Goal: Transaction & Acquisition: Obtain resource

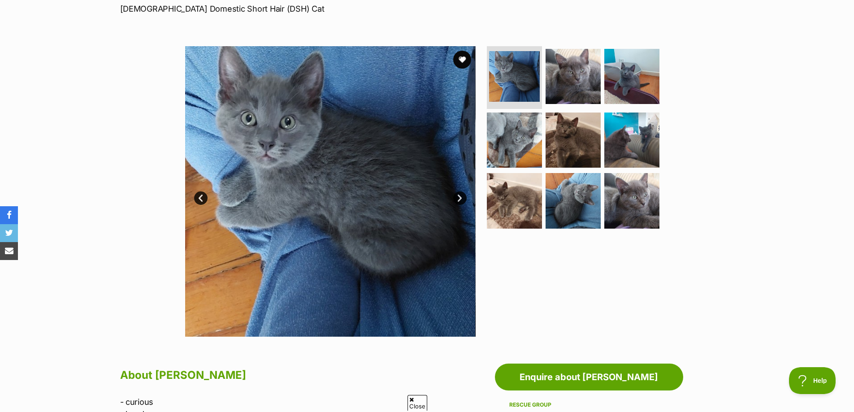
scroll to position [134, 0]
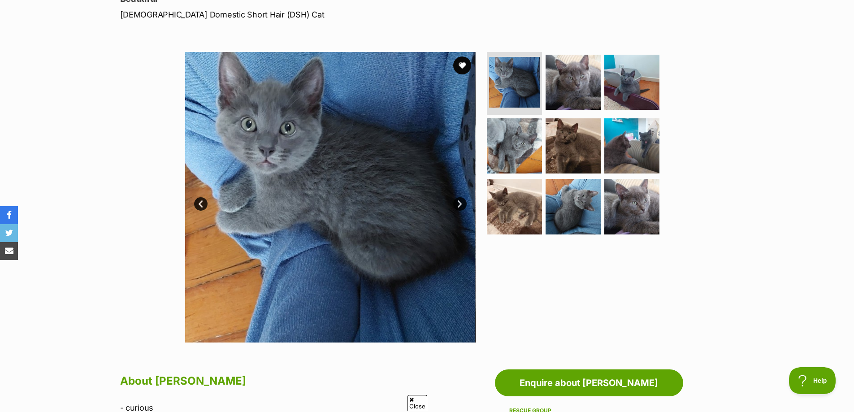
click at [390, 169] on img at bounding box center [330, 197] width 290 height 290
click at [456, 202] on link "Next" at bounding box center [459, 203] width 13 height 13
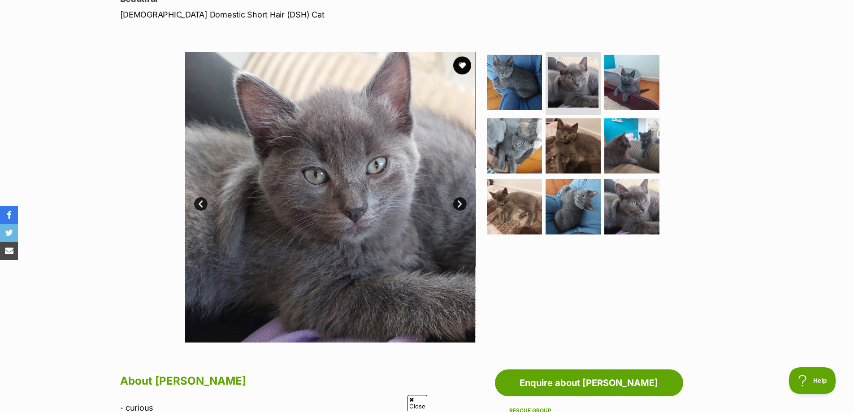
click at [460, 202] on link "Next" at bounding box center [459, 203] width 13 height 13
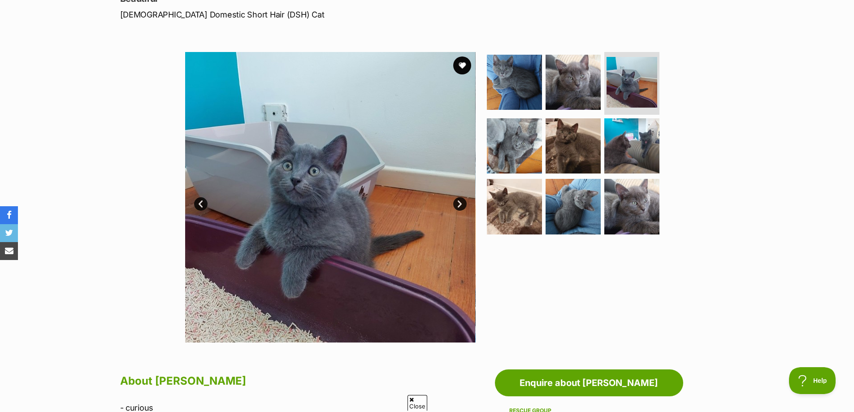
click at [460, 202] on link "Next" at bounding box center [459, 203] width 13 height 13
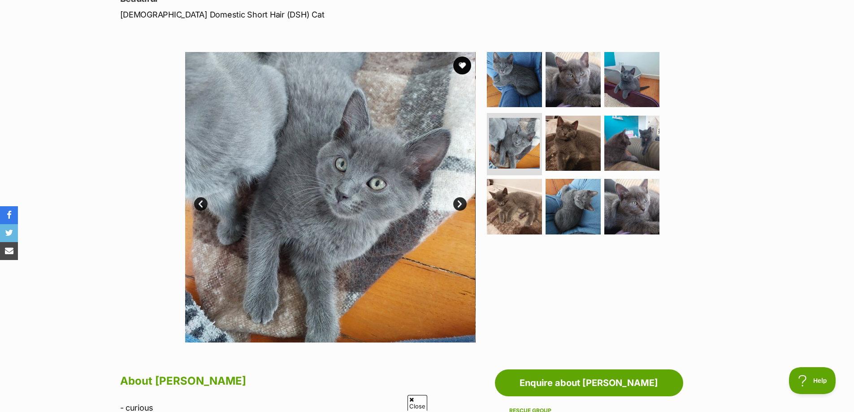
click at [460, 202] on link "Next" at bounding box center [459, 203] width 13 height 13
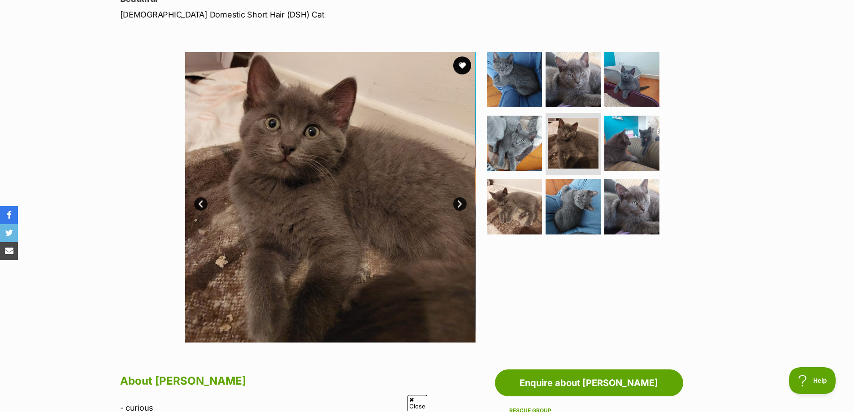
click at [460, 202] on link "Next" at bounding box center [459, 203] width 13 height 13
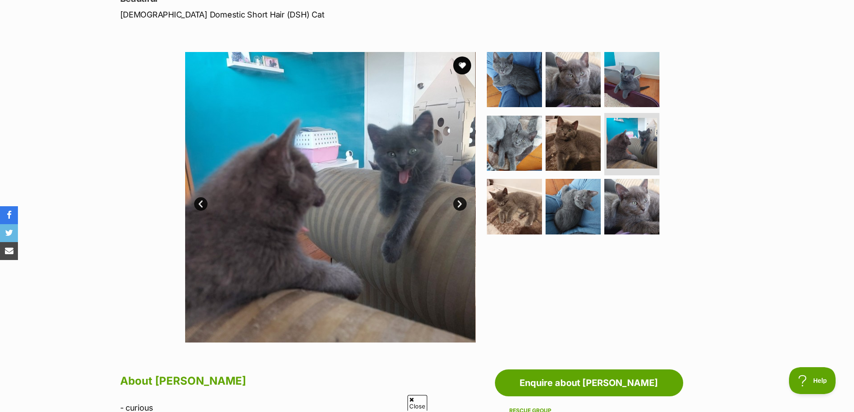
click at [460, 202] on link "Next" at bounding box center [459, 203] width 13 height 13
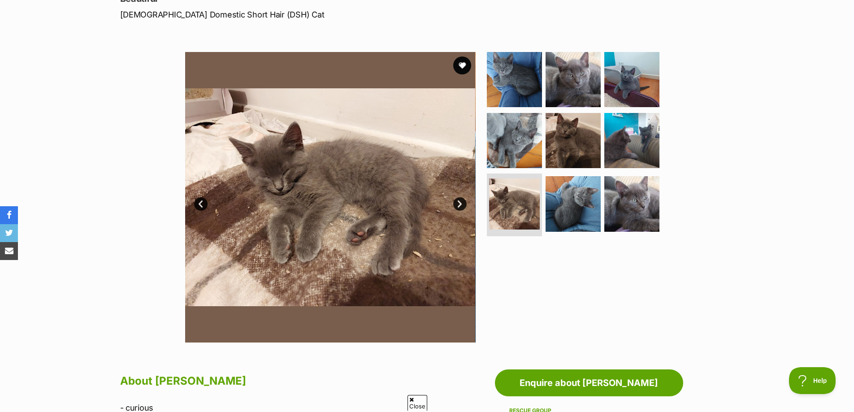
click at [460, 202] on link "Next" at bounding box center [459, 203] width 13 height 13
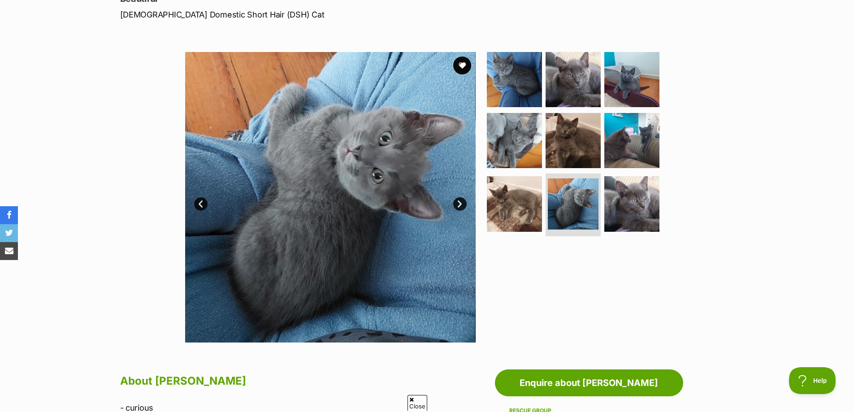
click at [460, 202] on link "Next" at bounding box center [459, 203] width 13 height 13
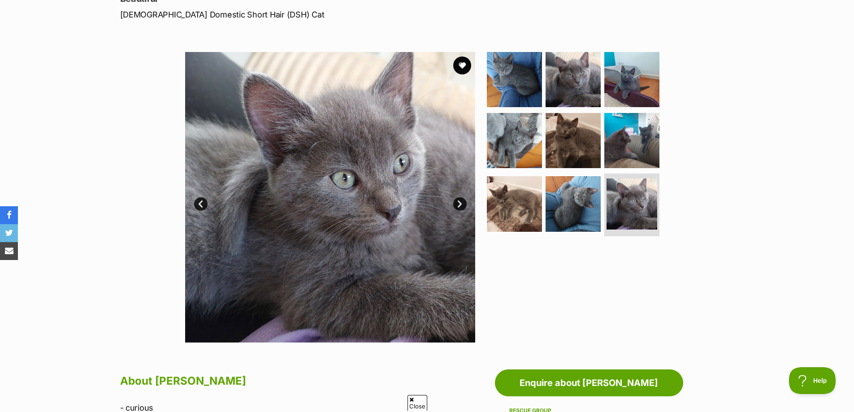
click at [460, 202] on link "Next" at bounding box center [459, 203] width 13 height 13
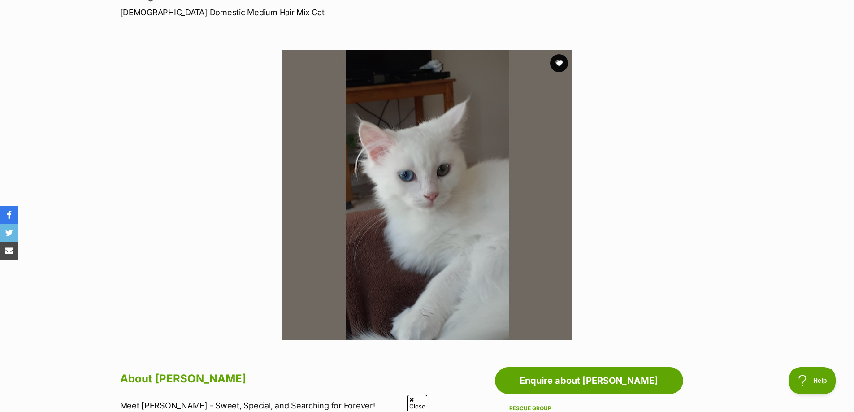
scroll to position [134, 0]
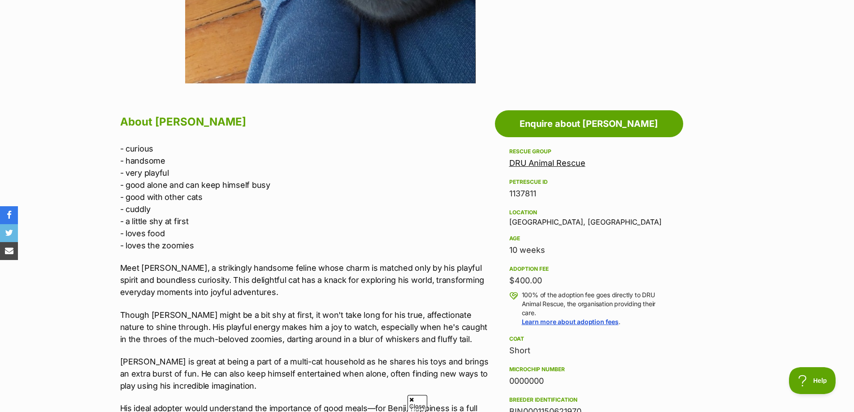
scroll to position [403, 0]
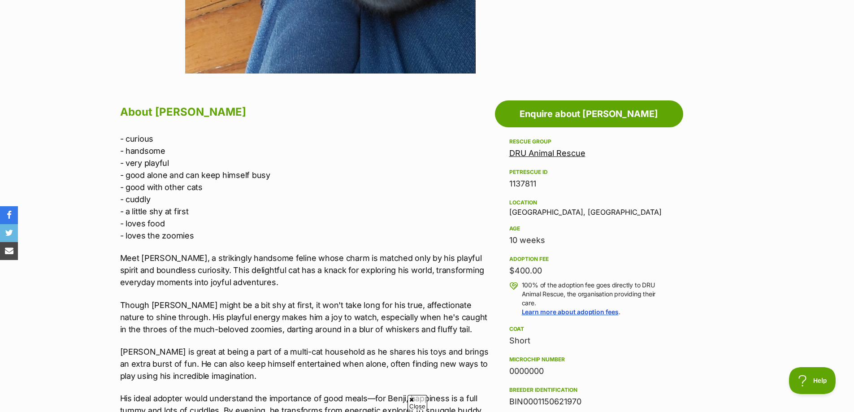
click at [543, 153] on link "DRU Animal Rescue" at bounding box center [547, 152] width 76 height 9
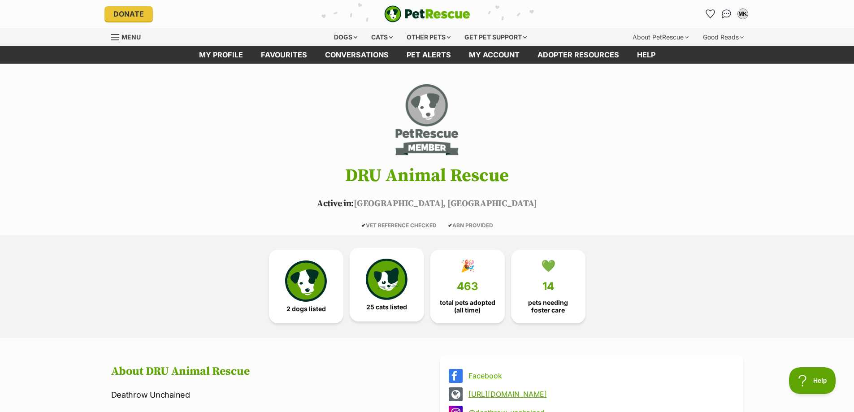
click at [391, 279] on img at bounding box center [386, 279] width 41 height 41
click at [383, 34] on div "Cats" at bounding box center [382, 37] width 34 height 18
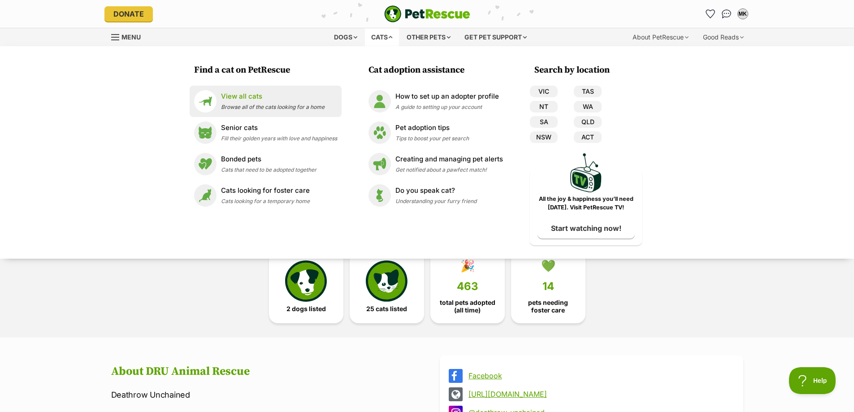
click at [257, 99] on p "View all cats" at bounding box center [273, 96] width 104 height 10
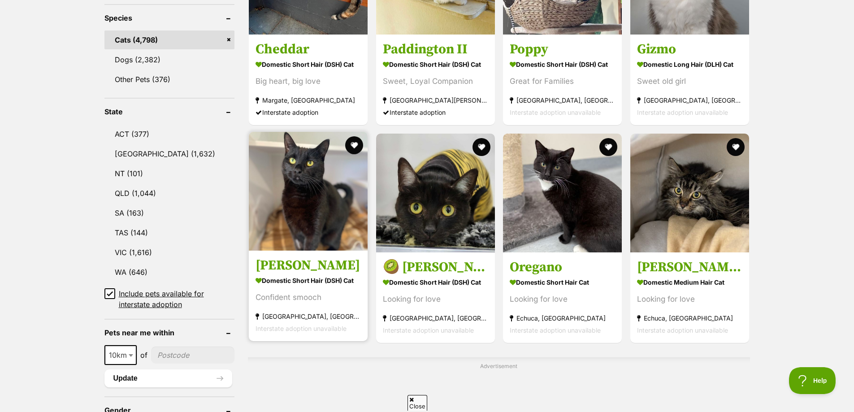
scroll to position [403, 0]
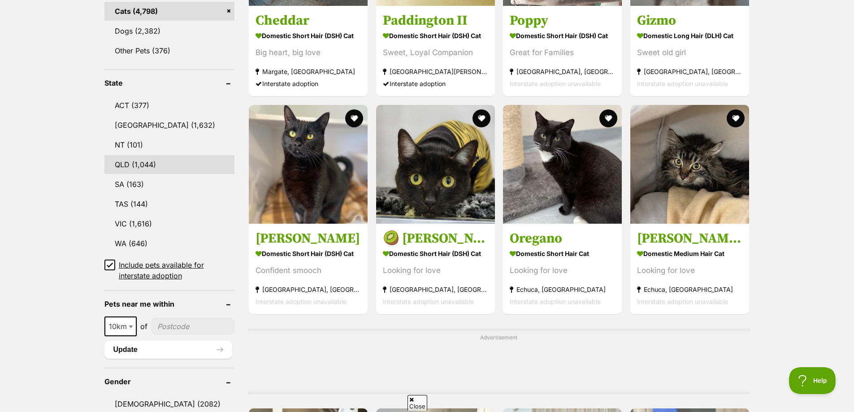
click at [147, 164] on link "QLD (1,044)" at bounding box center [169, 164] width 130 height 19
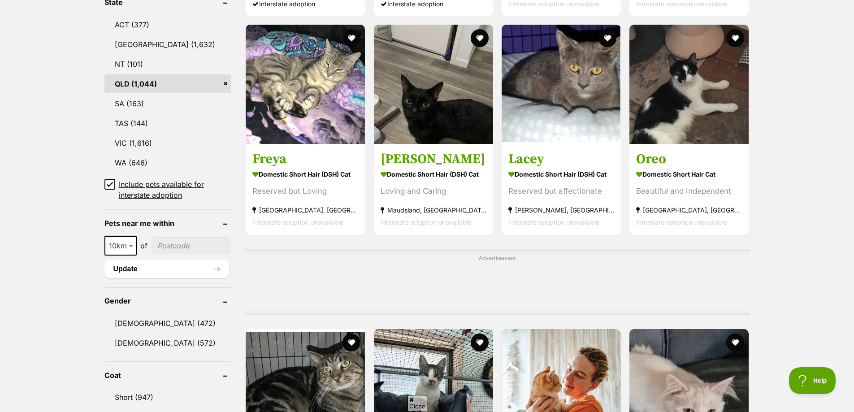
scroll to position [583, 0]
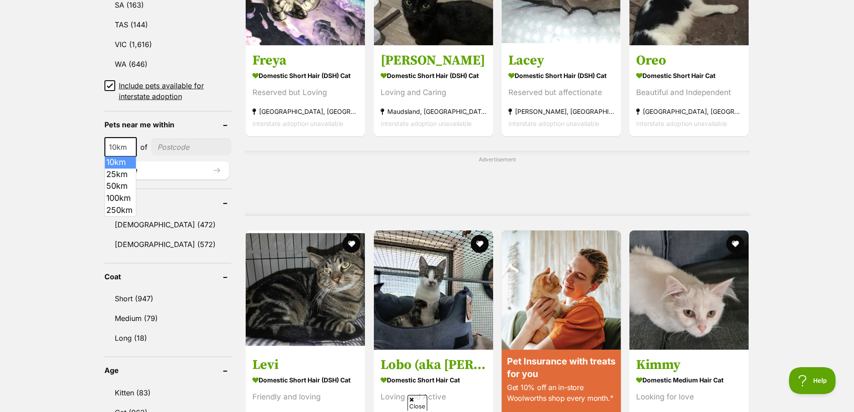
click at [129, 147] on b at bounding box center [131, 147] width 4 height 3
select select "25"
click at [177, 147] on input"] "postcode" at bounding box center [191, 147] width 79 height 17
type input"] "4157"
click at [215, 173] on button "Update" at bounding box center [166, 170] width 125 height 18
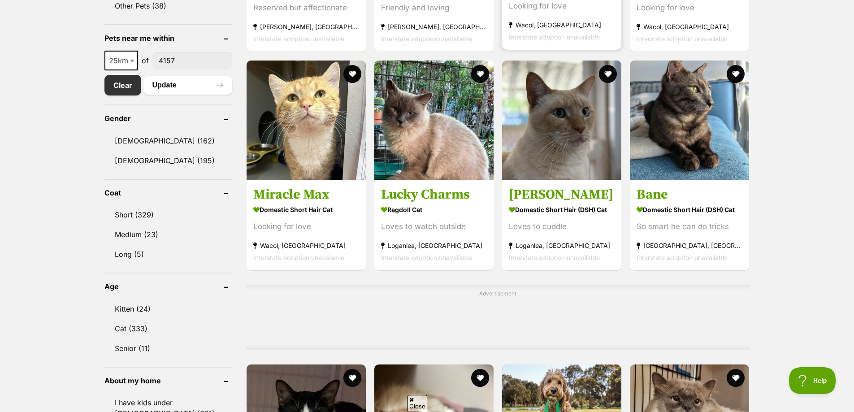
scroll to position [493, 0]
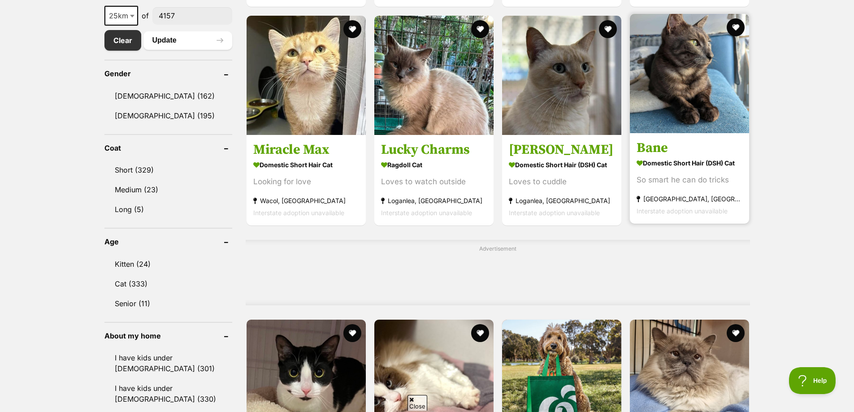
click at [701, 69] on img at bounding box center [689, 73] width 119 height 119
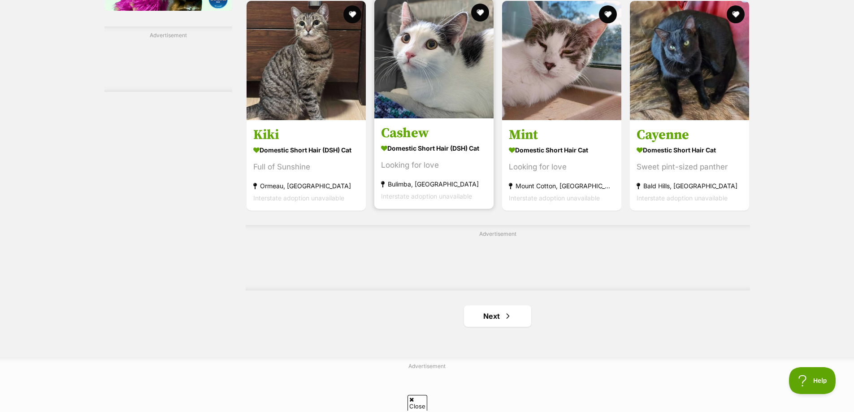
scroll to position [1345, 0]
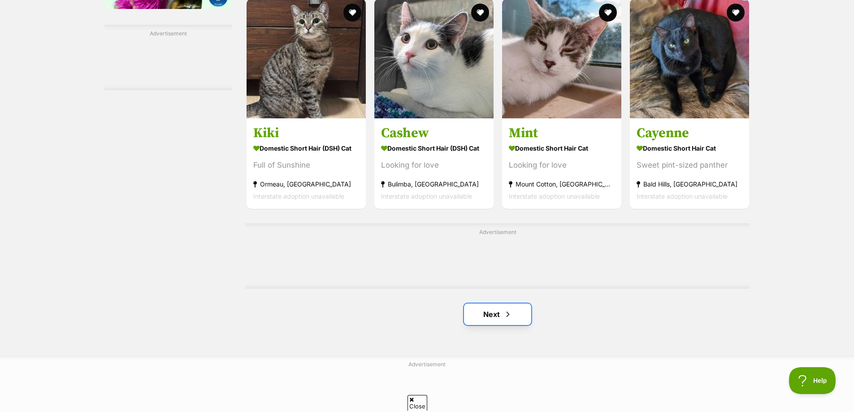
click at [492, 316] on link "Next" at bounding box center [497, 314] width 67 height 22
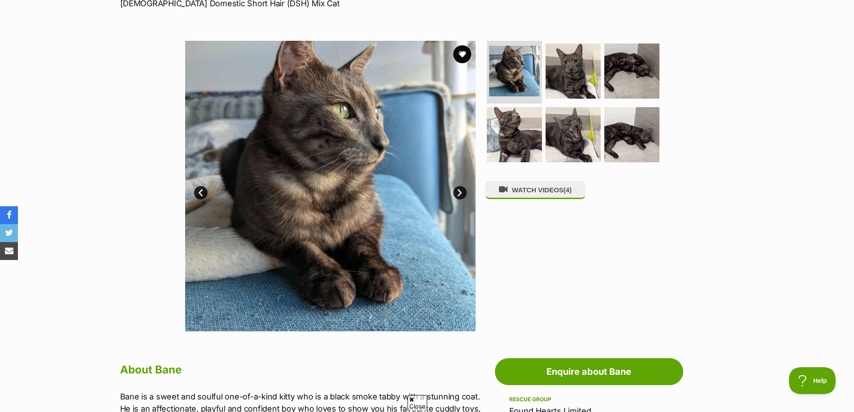
scroll to position [134, 0]
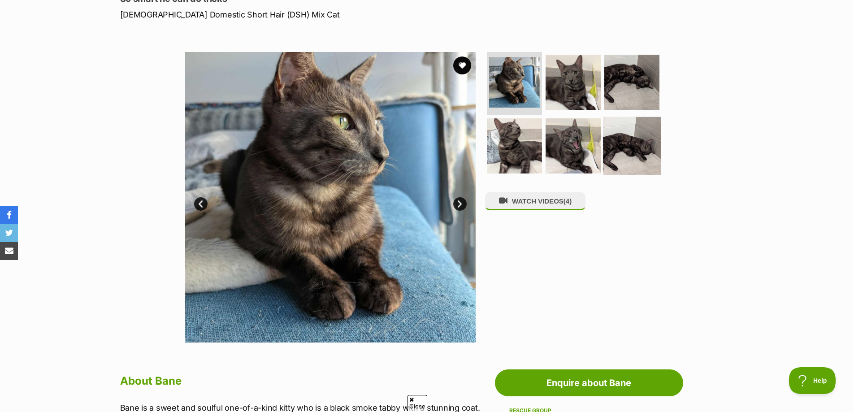
click at [634, 136] on img at bounding box center [632, 146] width 58 height 58
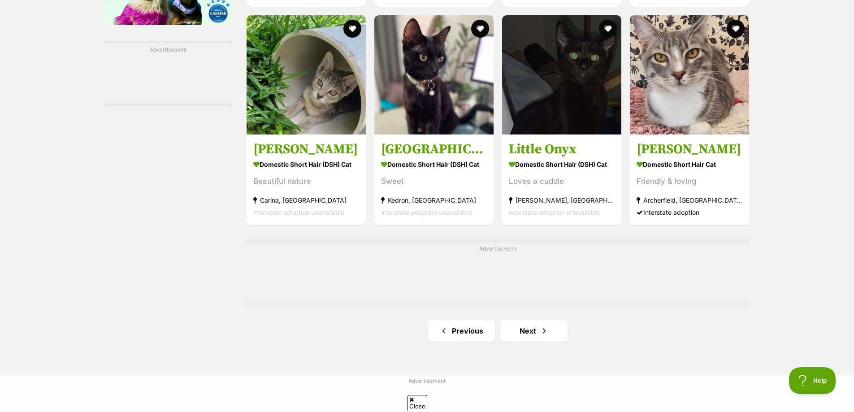
scroll to position [1345, 0]
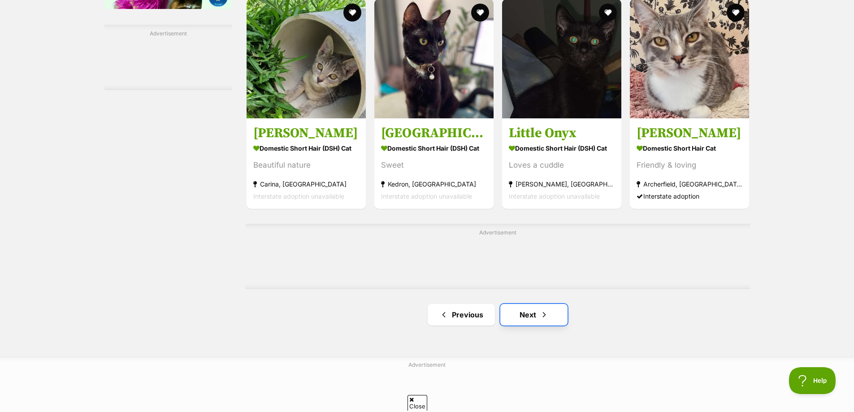
click at [534, 314] on link "Next" at bounding box center [533, 315] width 67 height 22
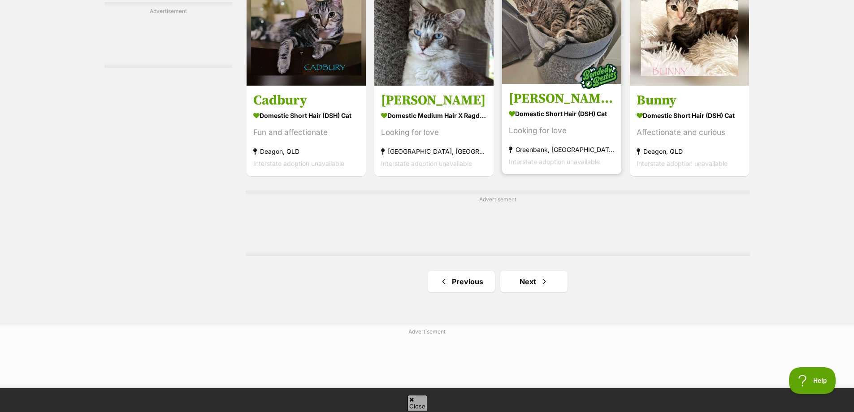
scroll to position [1479, 0]
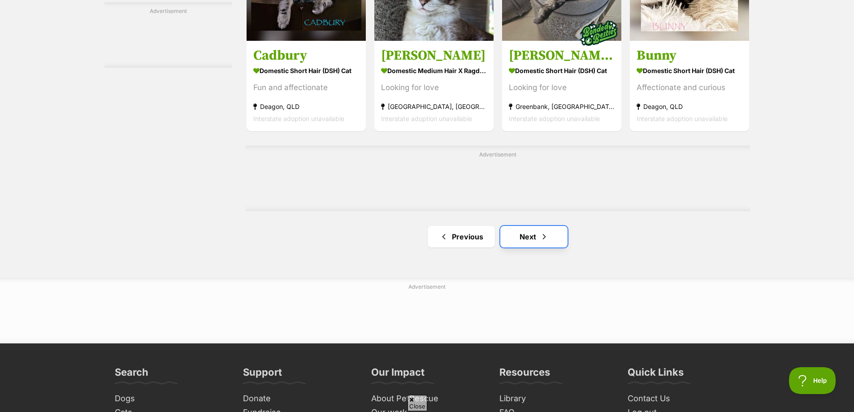
click at [524, 239] on link "Next" at bounding box center [533, 237] width 67 height 22
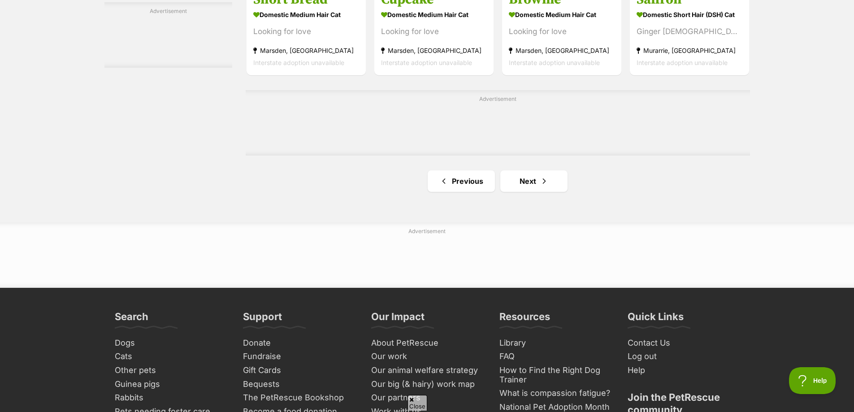
scroll to position [1479, 0]
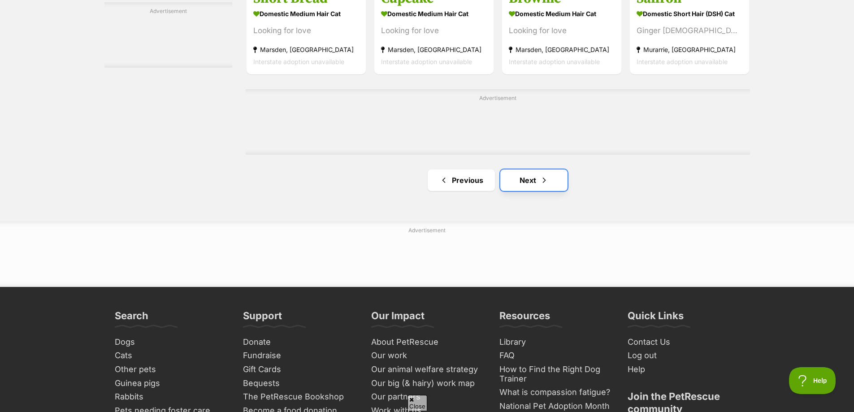
click at [528, 188] on link "Next" at bounding box center [533, 180] width 67 height 22
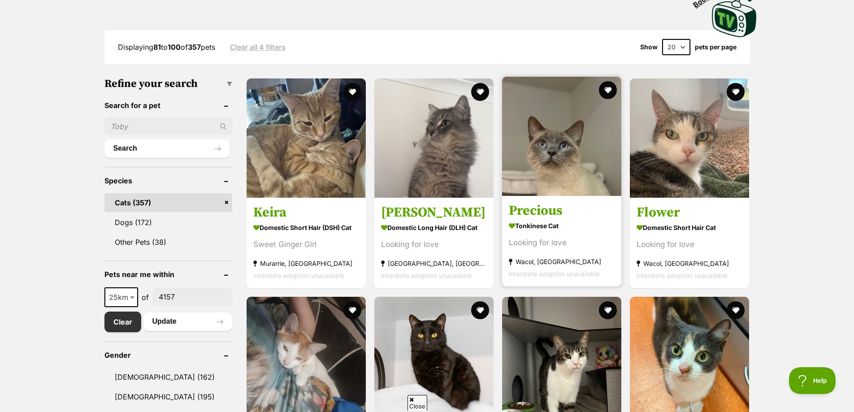
scroll to position [224, 0]
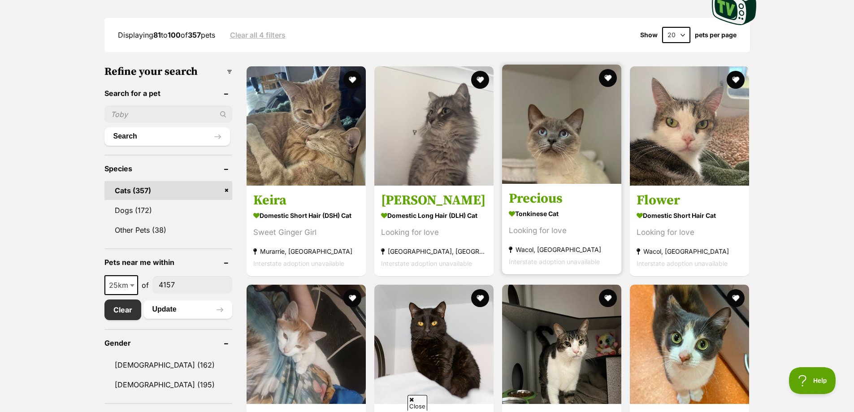
click at [557, 141] on img at bounding box center [561, 124] width 119 height 119
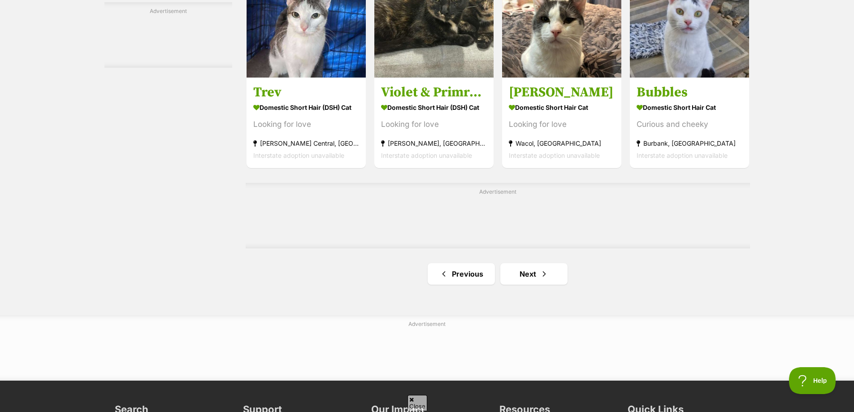
scroll to position [1390, 0]
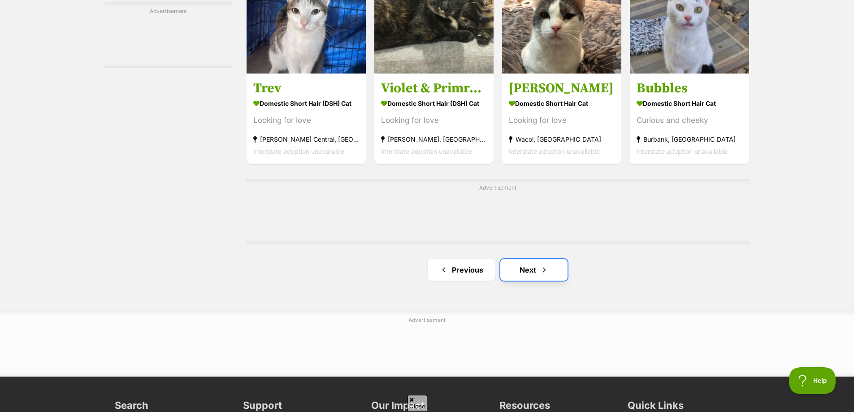
click at [532, 271] on link "Next" at bounding box center [533, 270] width 67 height 22
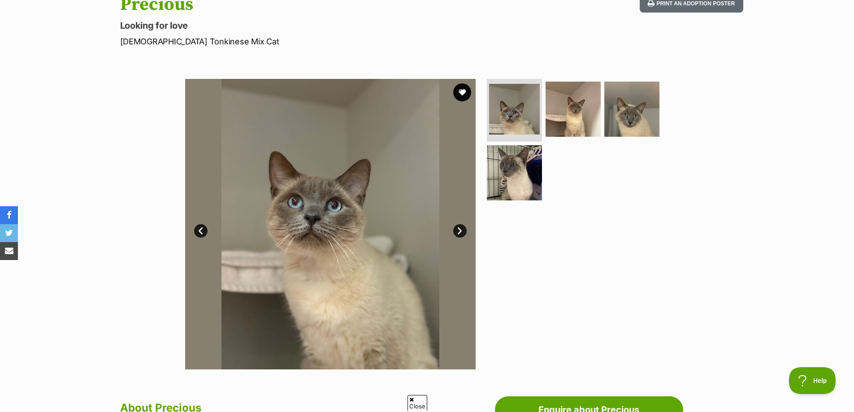
scroll to position [90, 0]
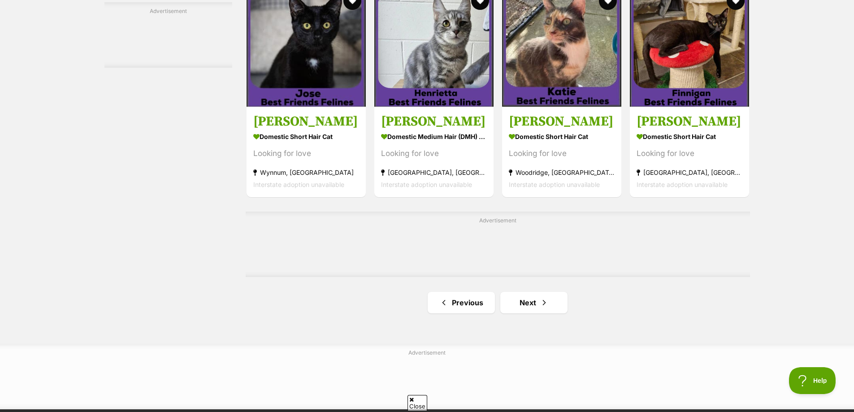
scroll to position [1434, 0]
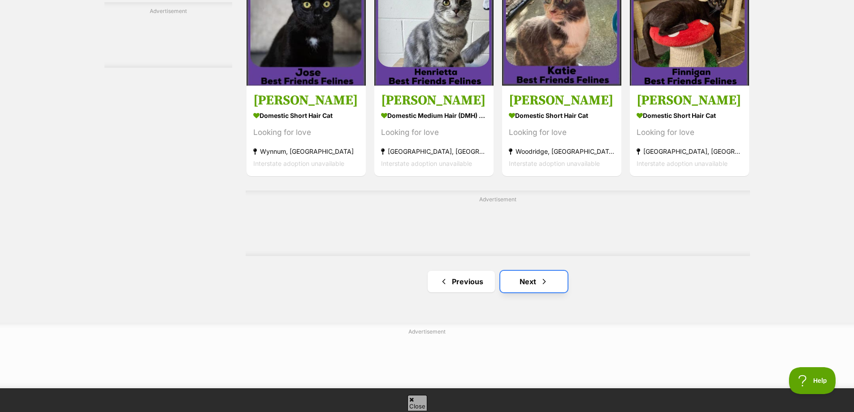
click at [532, 280] on link "Next" at bounding box center [533, 282] width 67 height 22
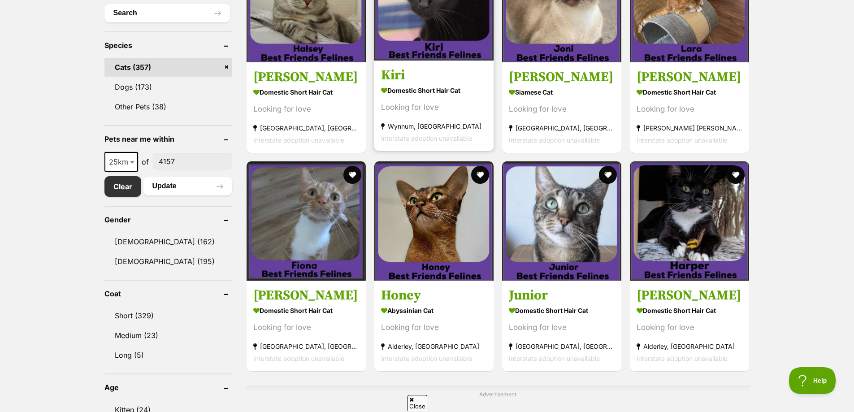
scroll to position [359, 0]
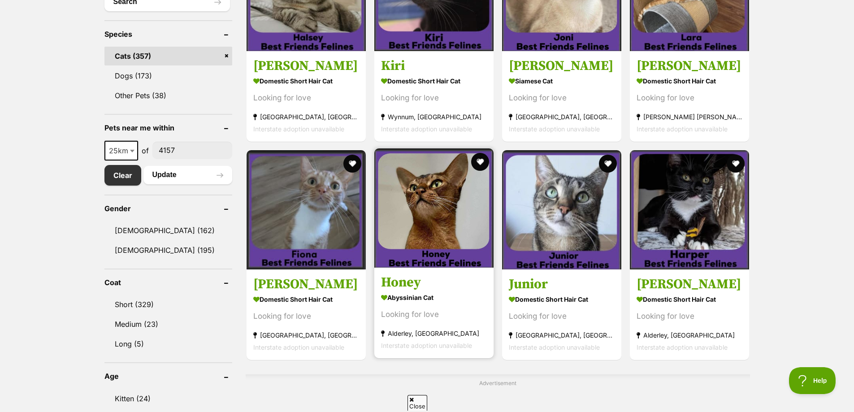
click at [428, 213] on img at bounding box center [433, 207] width 119 height 119
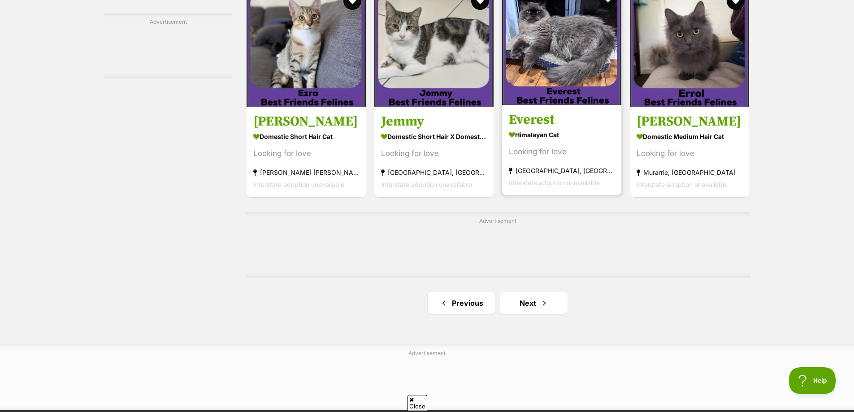
scroll to position [1390, 0]
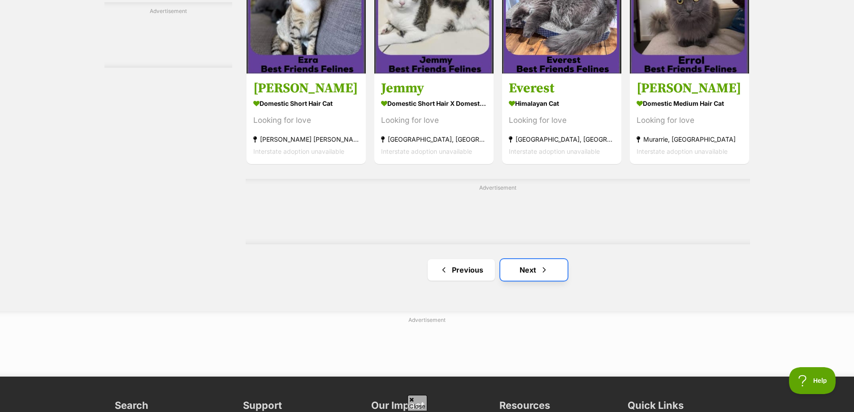
click at [543, 273] on span "Next page" at bounding box center [544, 269] width 9 height 11
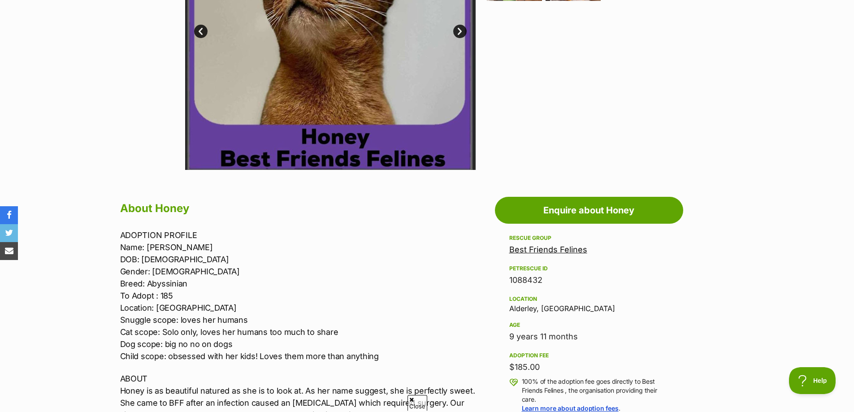
scroll to position [359, 0]
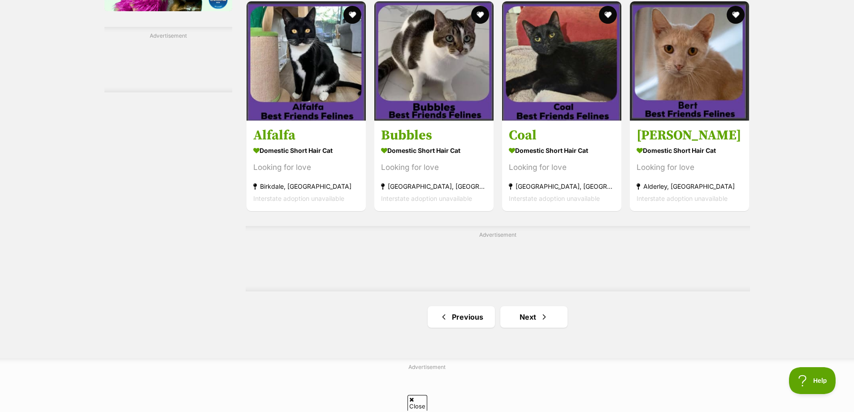
scroll to position [1345, 0]
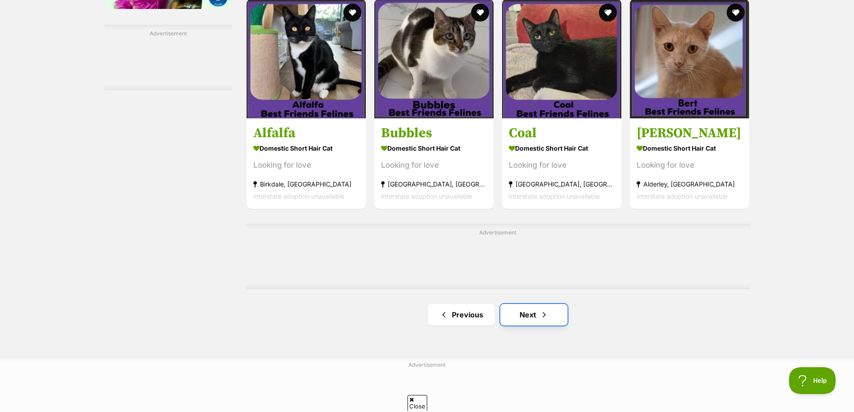
click at [534, 316] on link "Next" at bounding box center [533, 315] width 67 height 22
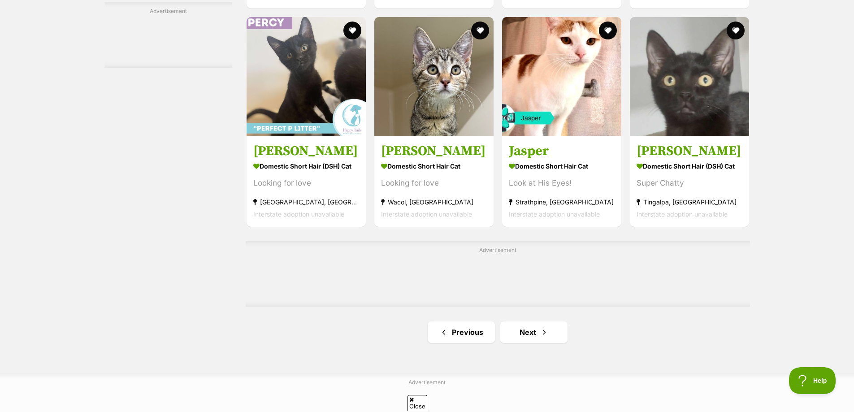
scroll to position [1390, 0]
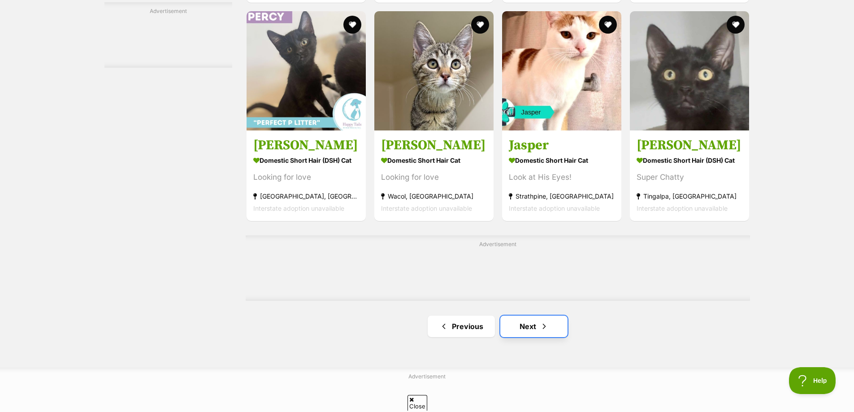
click at [532, 326] on link "Next" at bounding box center [533, 327] width 67 height 22
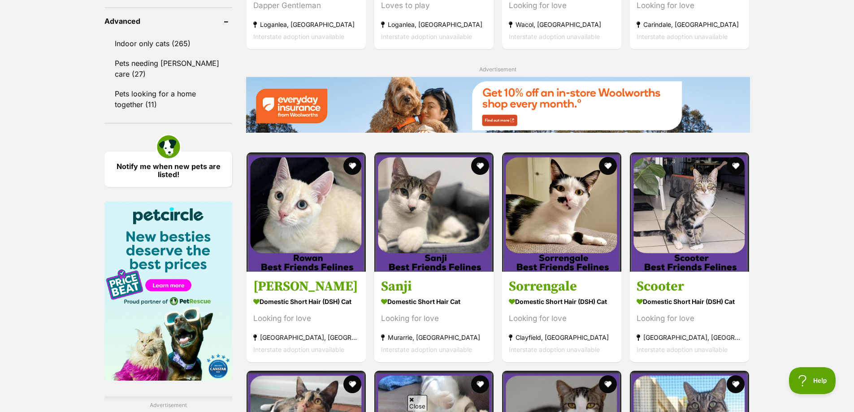
scroll to position [986, 0]
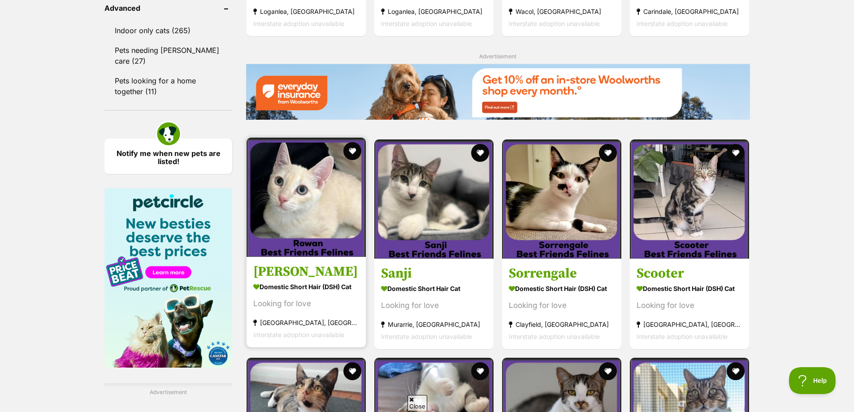
click at [323, 220] on img at bounding box center [306, 197] width 119 height 119
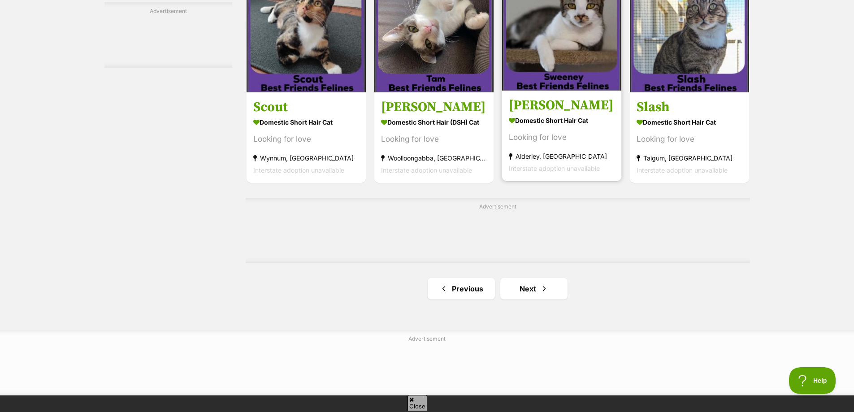
scroll to position [1390, 0]
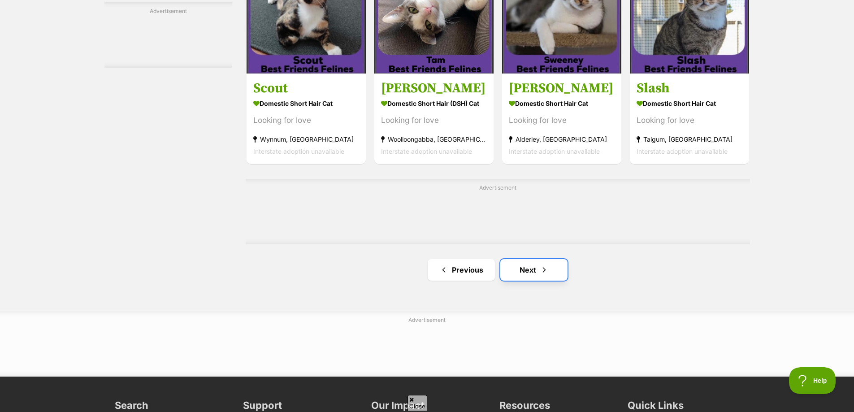
click at [534, 273] on link "Next" at bounding box center [533, 270] width 67 height 22
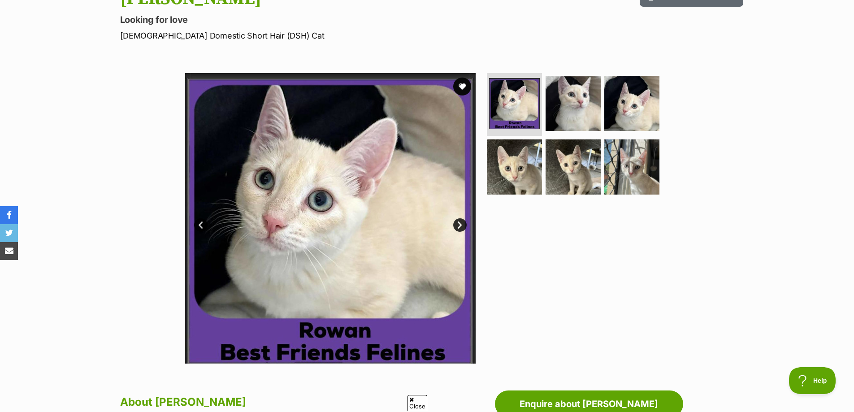
scroll to position [90, 0]
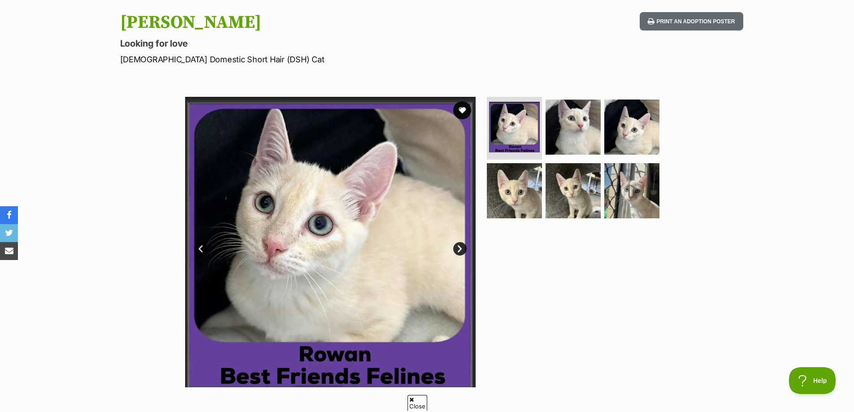
click at [458, 247] on link "Next" at bounding box center [459, 248] width 13 height 13
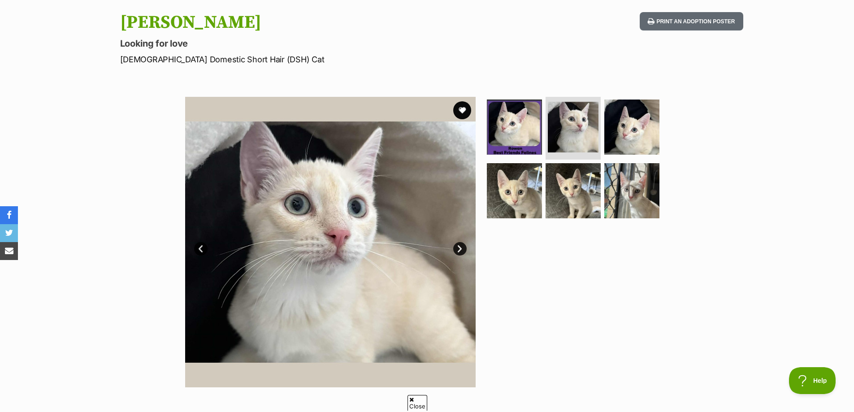
click at [458, 247] on link "Next" at bounding box center [459, 248] width 13 height 13
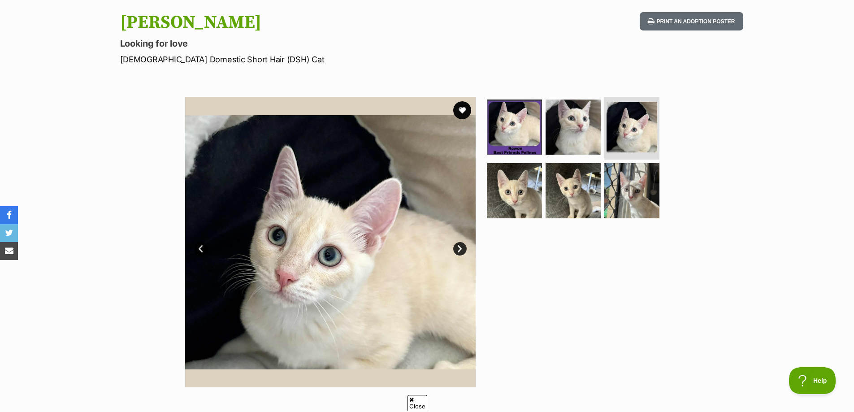
click at [458, 247] on link "Next" at bounding box center [459, 248] width 13 height 13
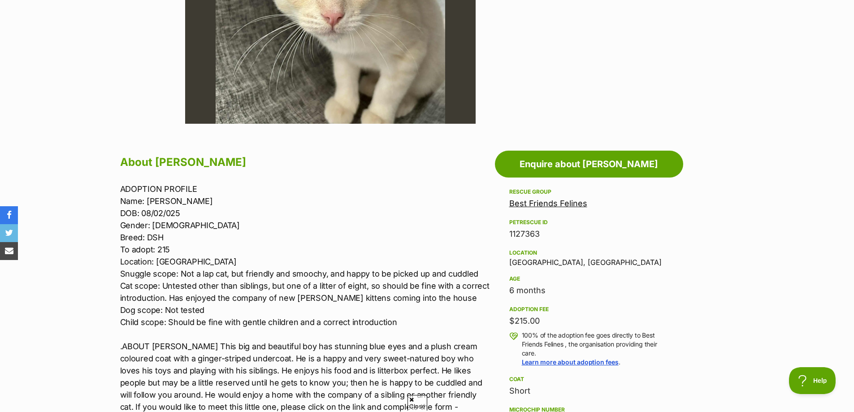
scroll to position [359, 0]
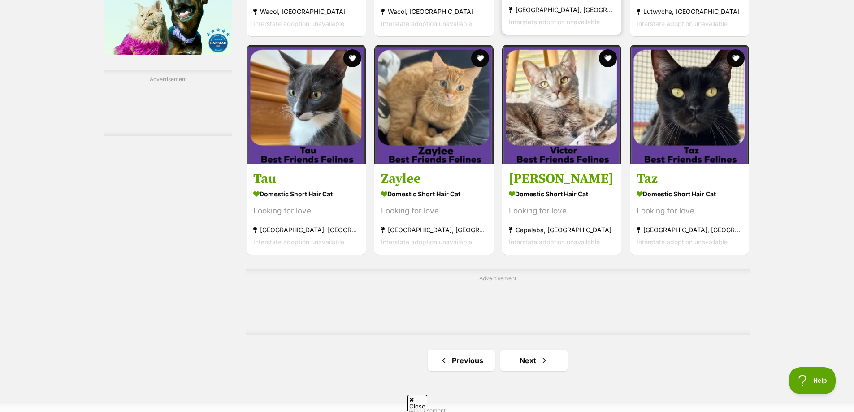
scroll to position [1300, 0]
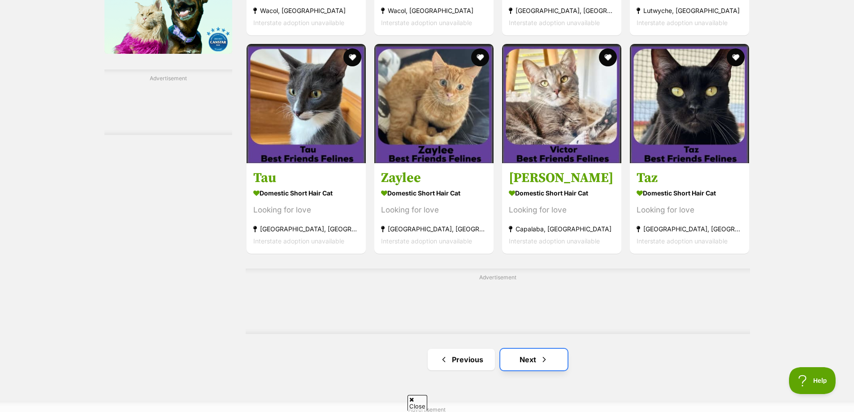
click at [528, 365] on link "Next" at bounding box center [533, 360] width 67 height 22
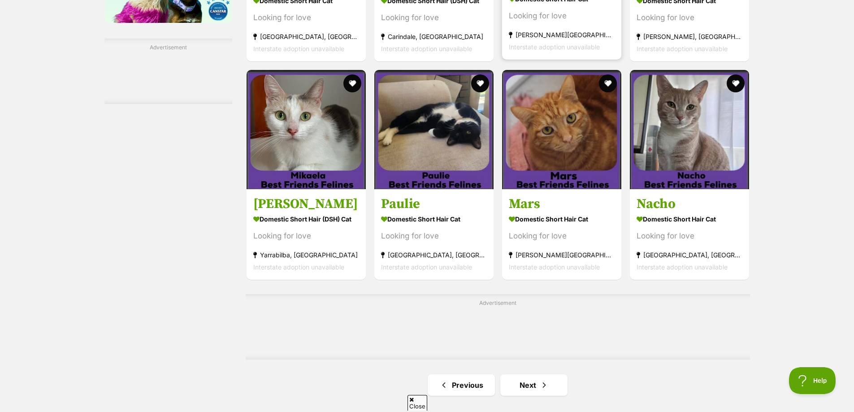
scroll to position [1345, 0]
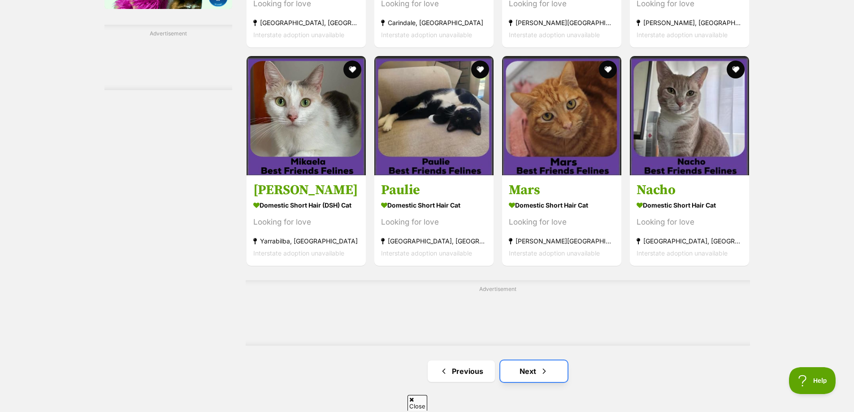
click at [525, 375] on link "Next" at bounding box center [533, 371] width 67 height 22
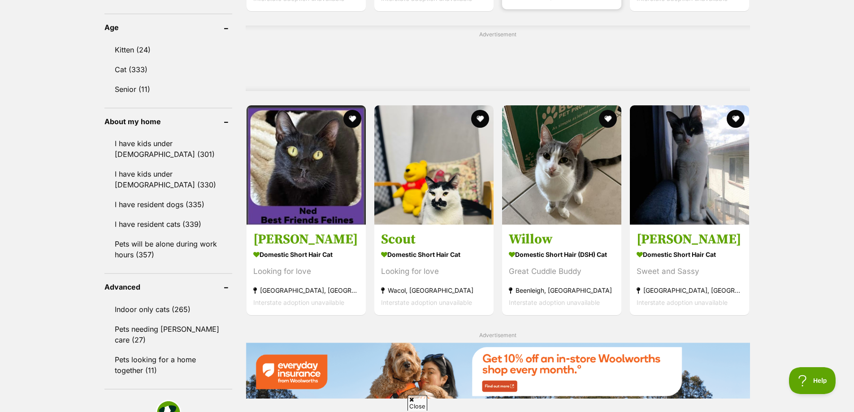
scroll to position [717, 0]
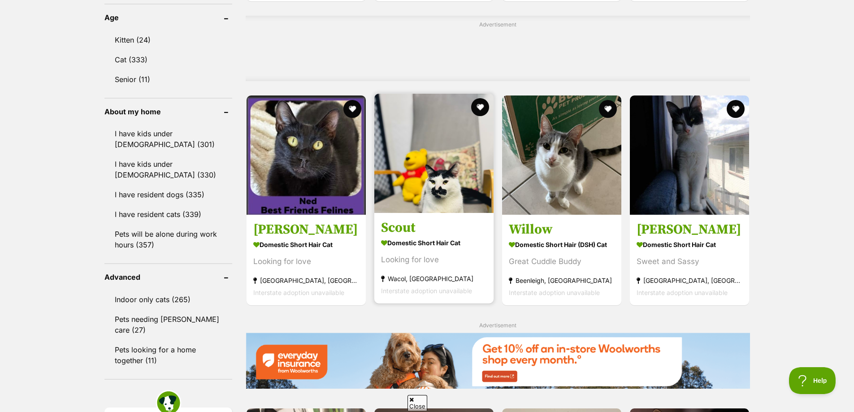
click at [441, 171] on img at bounding box center [433, 153] width 119 height 119
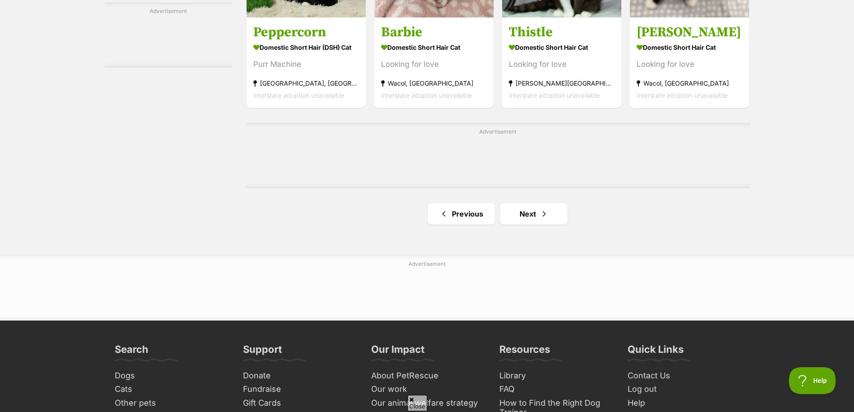
scroll to position [1479, 0]
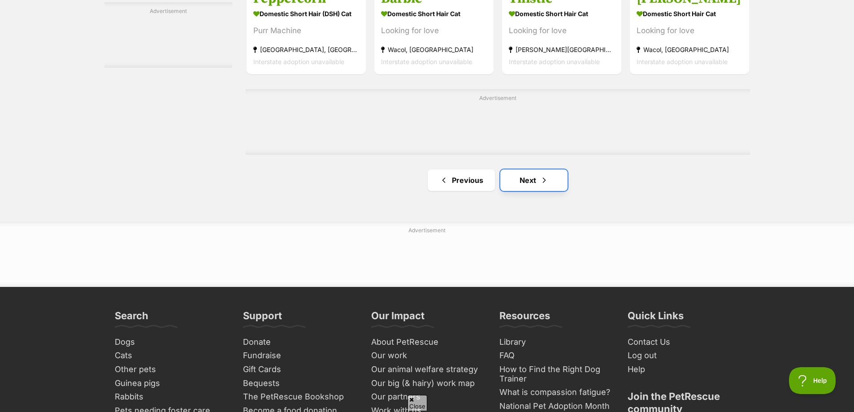
click at [527, 182] on link "Next" at bounding box center [533, 180] width 67 height 22
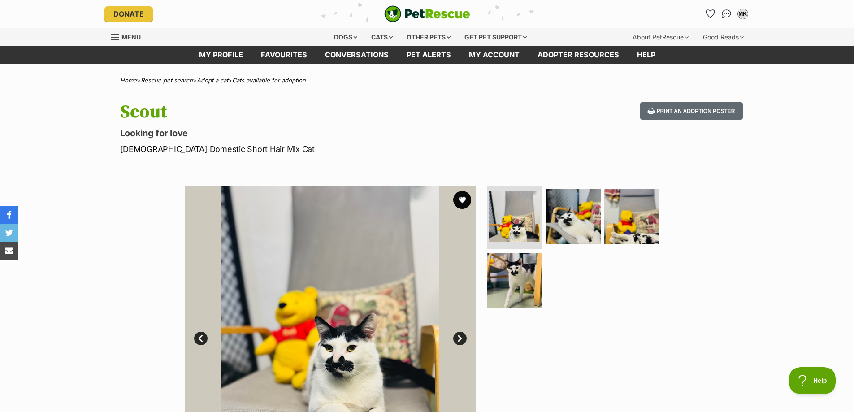
click at [462, 337] on link "Next" at bounding box center [459, 338] width 13 height 13
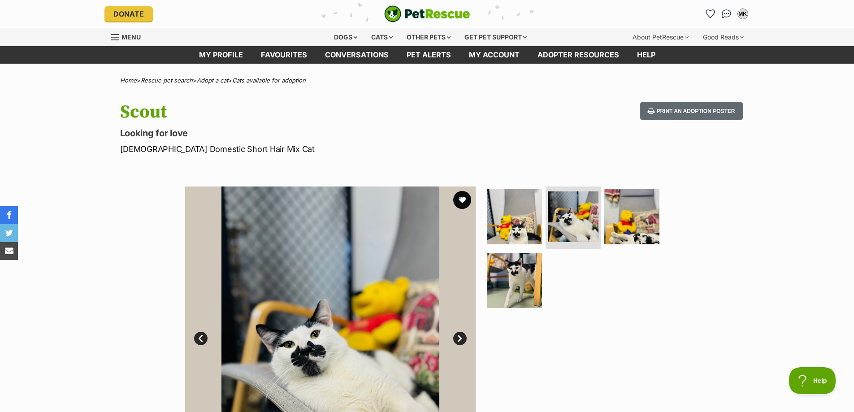
click at [462, 337] on link "Next" at bounding box center [459, 338] width 13 height 13
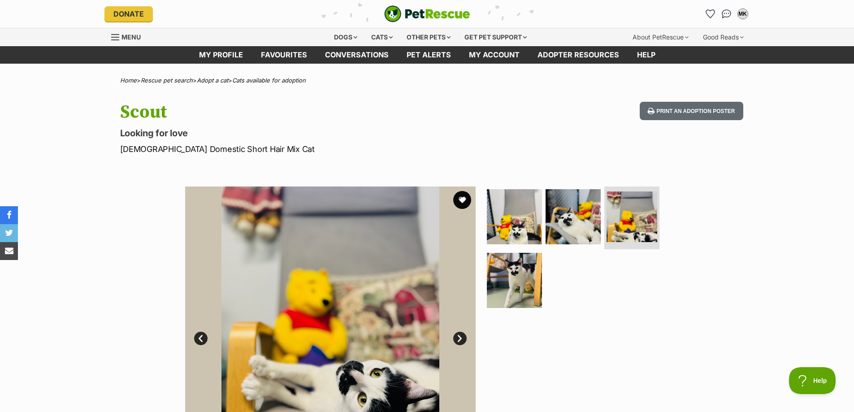
click at [462, 337] on link "Next" at bounding box center [459, 338] width 13 height 13
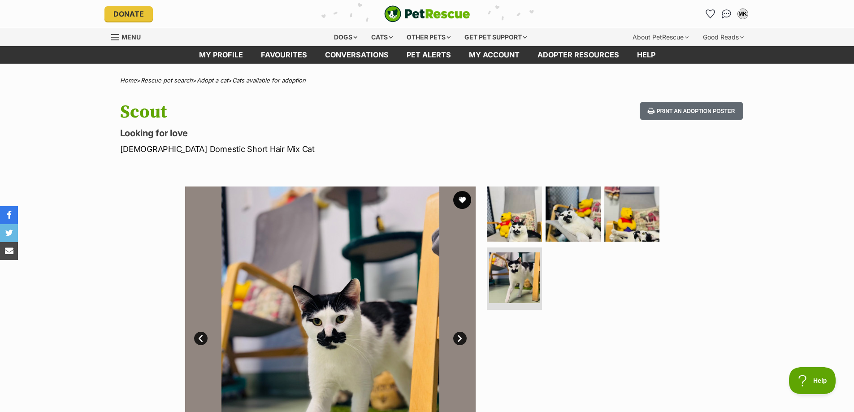
click at [462, 337] on link "Next" at bounding box center [459, 338] width 13 height 13
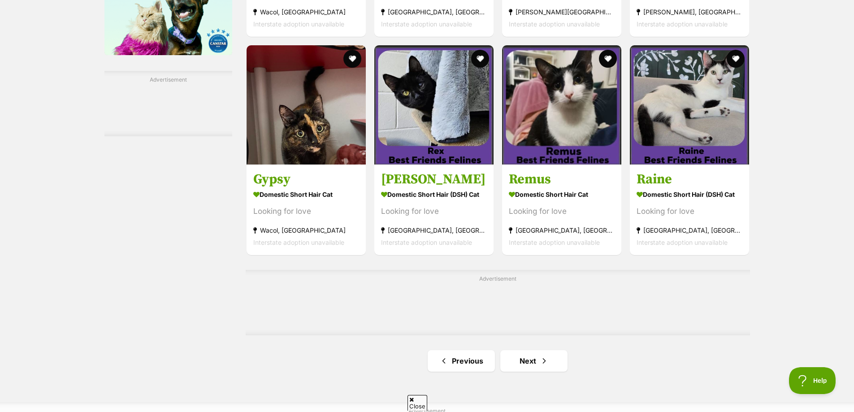
scroll to position [1300, 0]
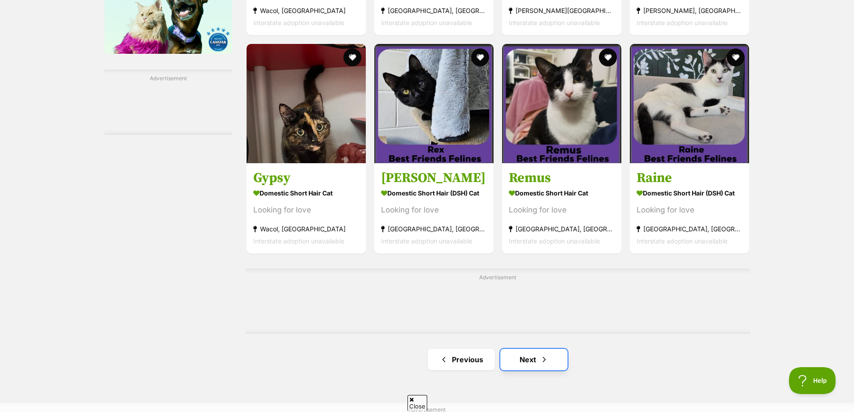
click at [529, 361] on link "Next" at bounding box center [533, 360] width 67 height 22
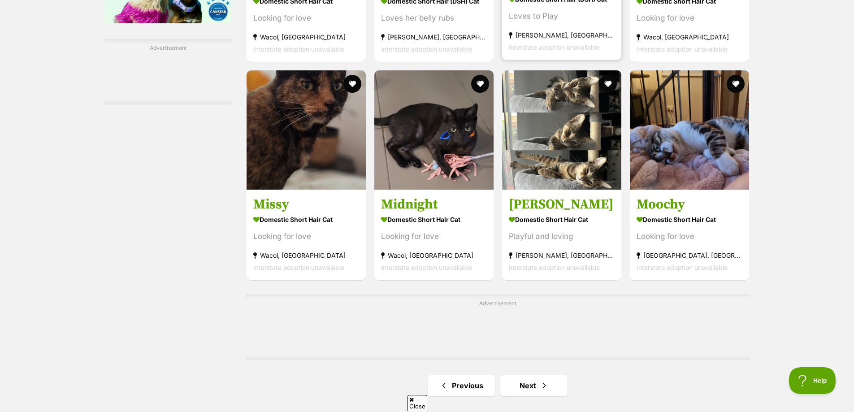
scroll to position [1345, 0]
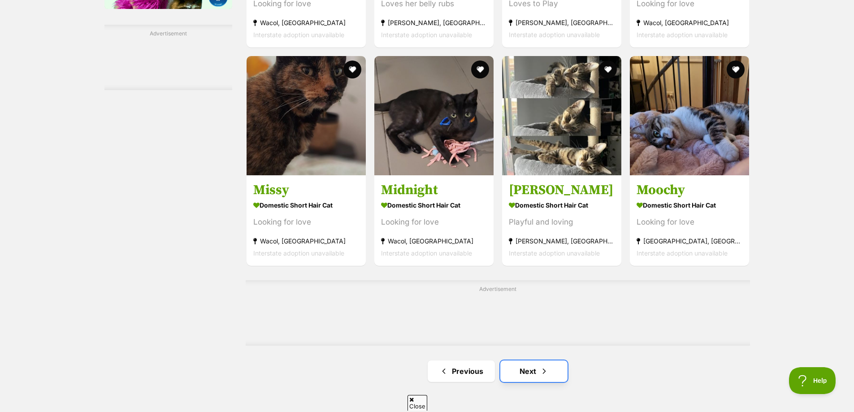
click at [530, 371] on link "Next" at bounding box center [533, 371] width 67 height 22
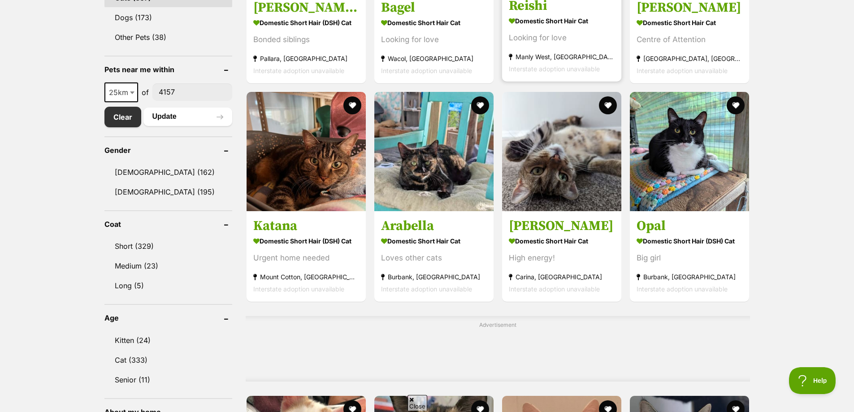
scroll to position [448, 0]
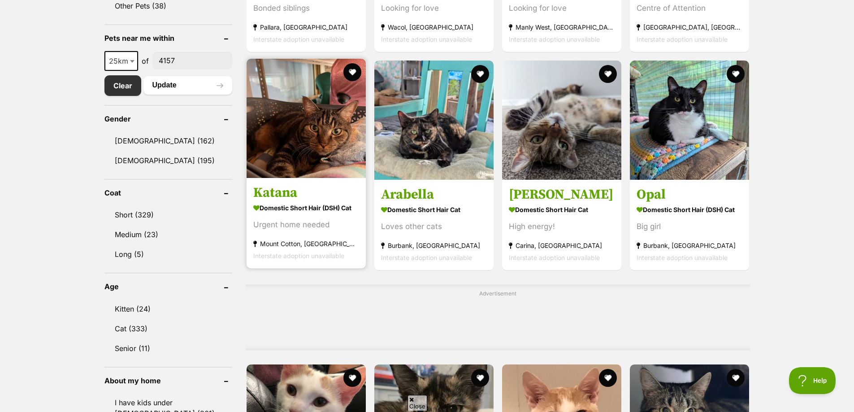
click at [291, 111] on img at bounding box center [306, 118] width 119 height 119
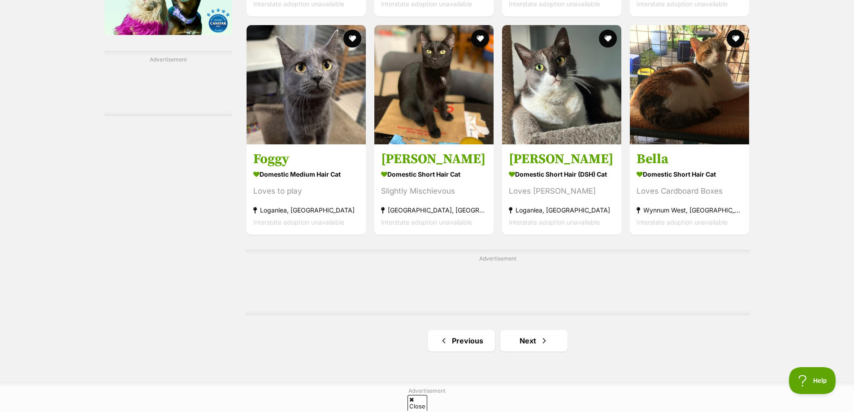
scroll to position [1345, 0]
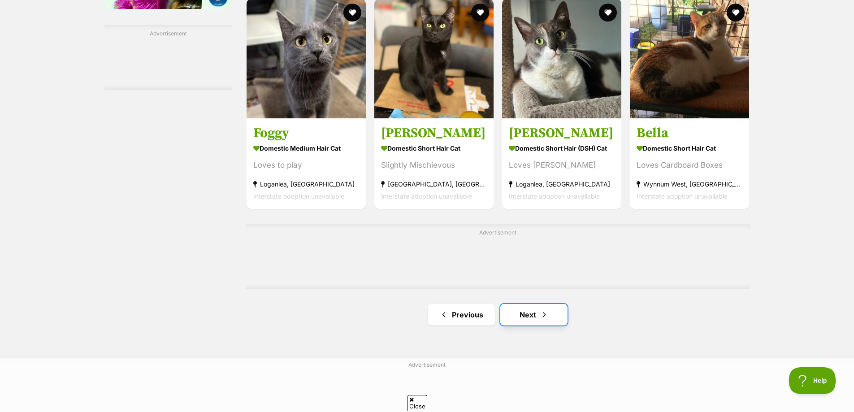
click at [528, 318] on link "Next" at bounding box center [533, 315] width 67 height 22
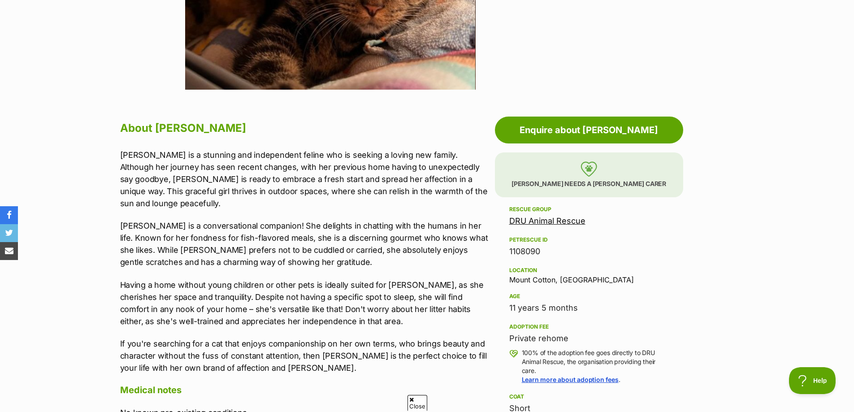
scroll to position [403, 0]
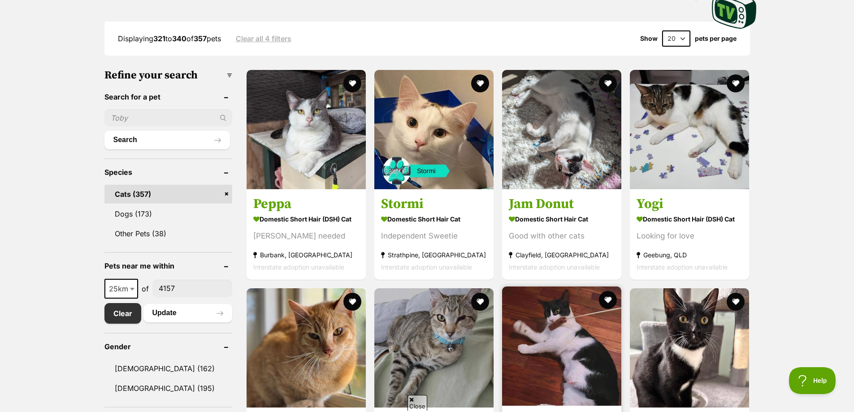
scroll to position [224, 0]
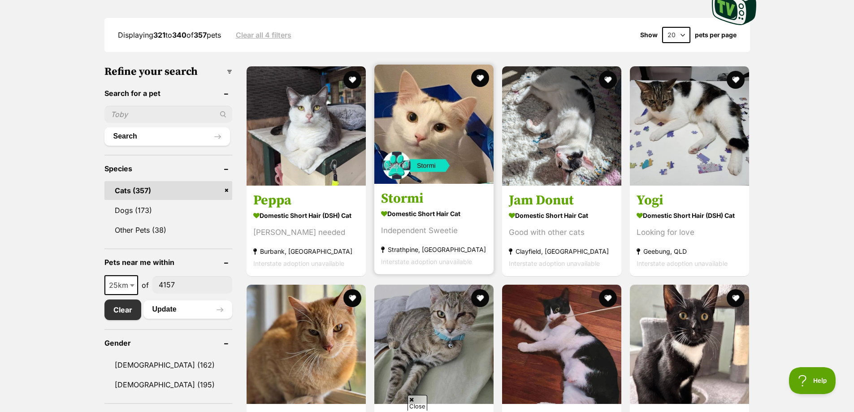
click at [425, 113] on img at bounding box center [433, 124] width 119 height 119
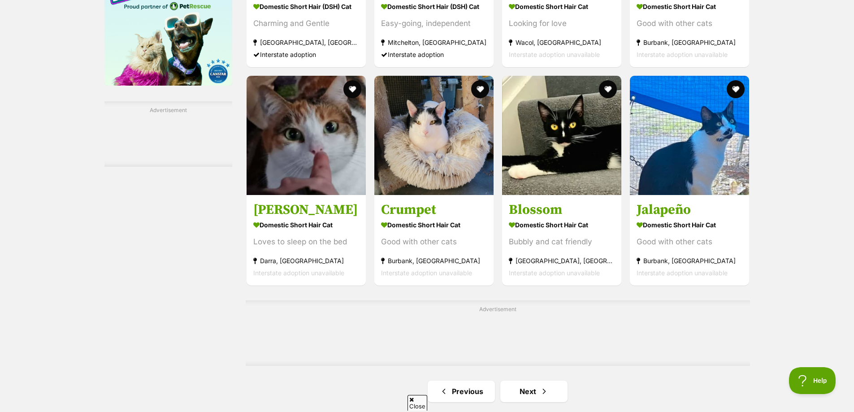
scroll to position [1300, 0]
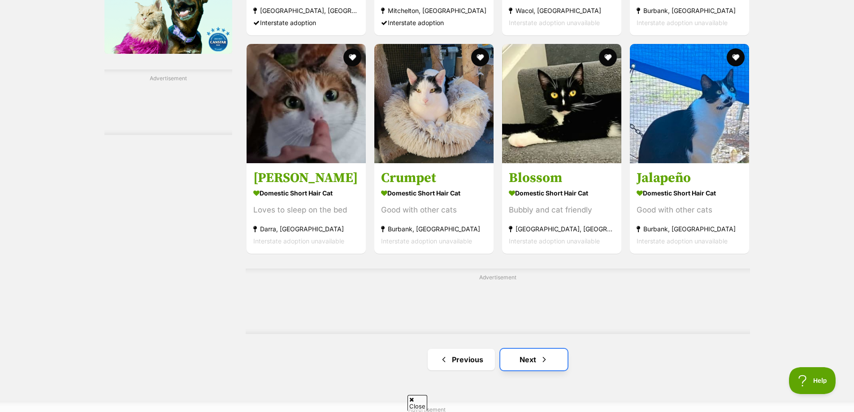
click at [529, 360] on link "Next" at bounding box center [533, 360] width 67 height 22
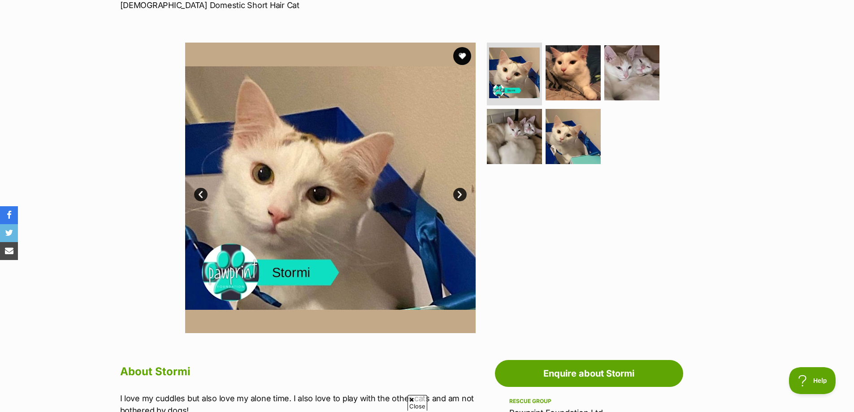
scroll to position [134, 0]
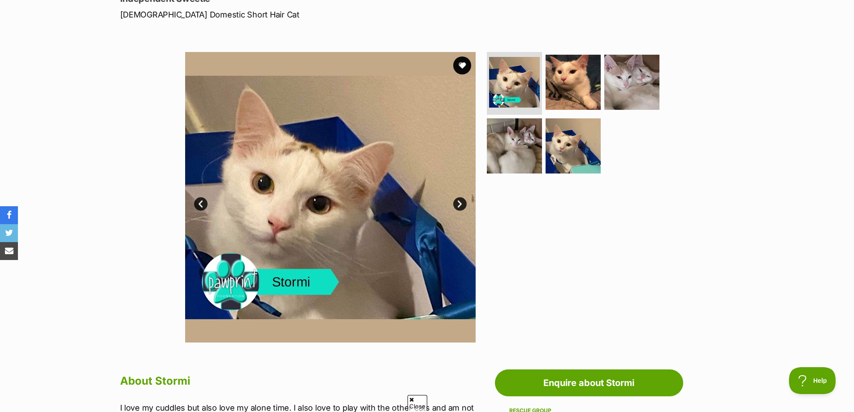
click at [462, 204] on link "Next" at bounding box center [459, 203] width 13 height 13
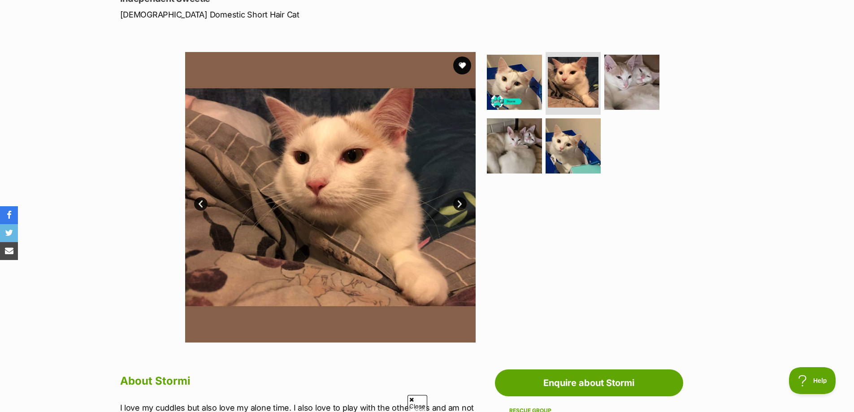
click at [462, 204] on link "Next" at bounding box center [459, 203] width 13 height 13
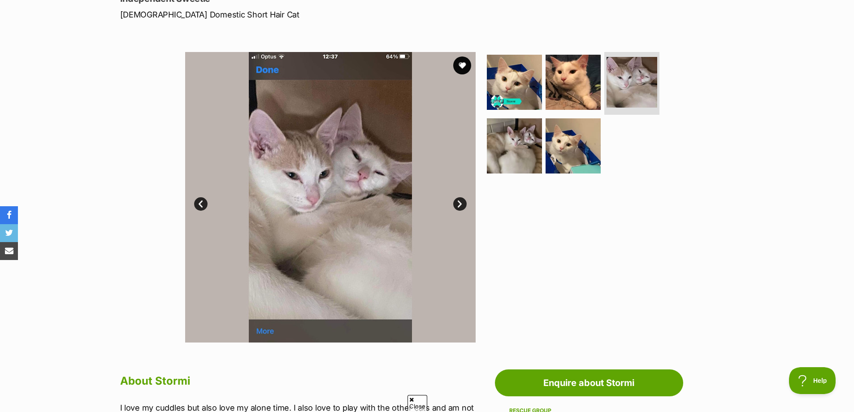
click at [462, 204] on link "Next" at bounding box center [459, 203] width 13 height 13
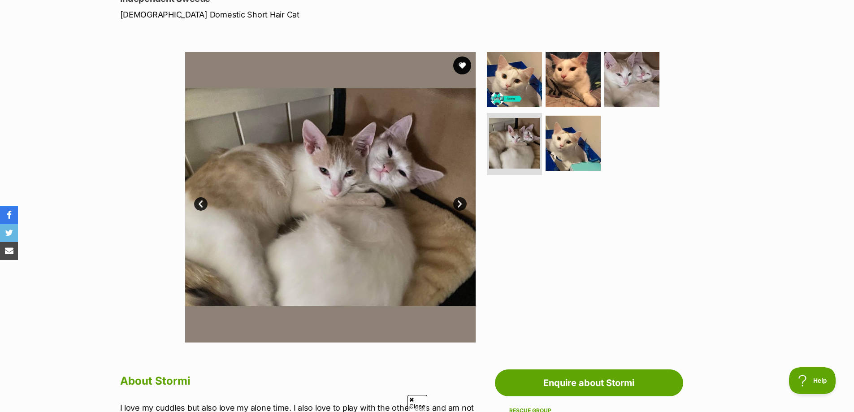
click at [462, 204] on link "Next" at bounding box center [459, 203] width 13 height 13
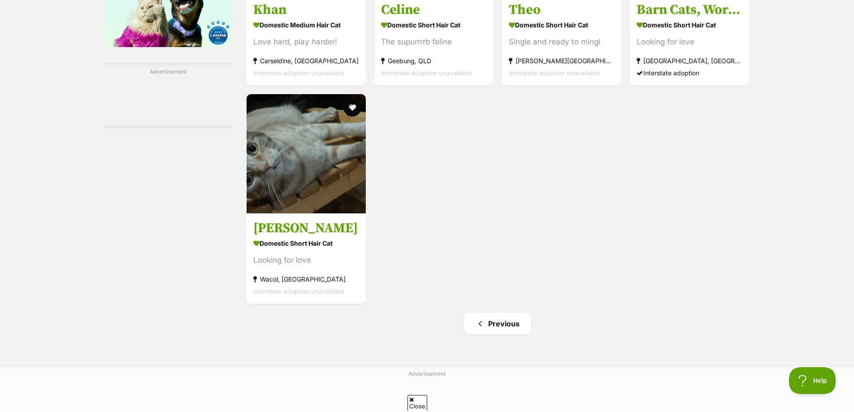
scroll to position [1345, 0]
